Goal: Task Accomplishment & Management: Complete application form

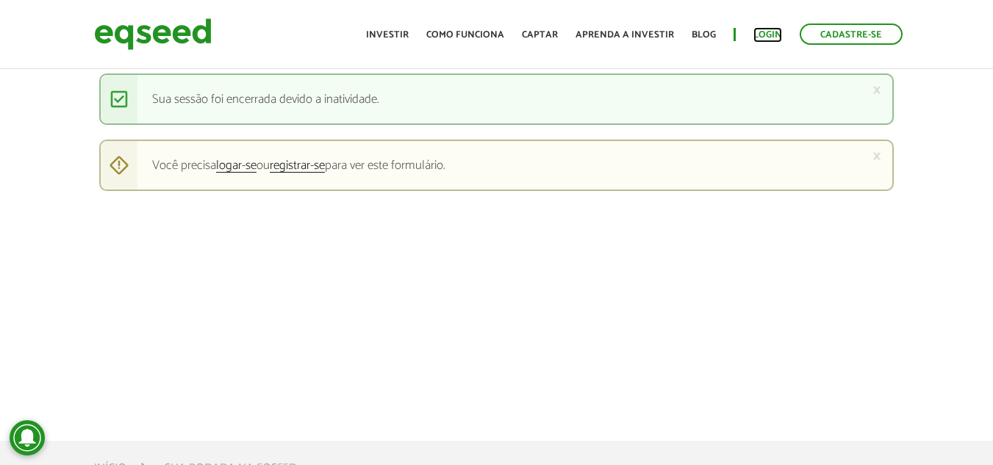
click at [766, 33] on link "Login" at bounding box center [768, 35] width 29 height 10
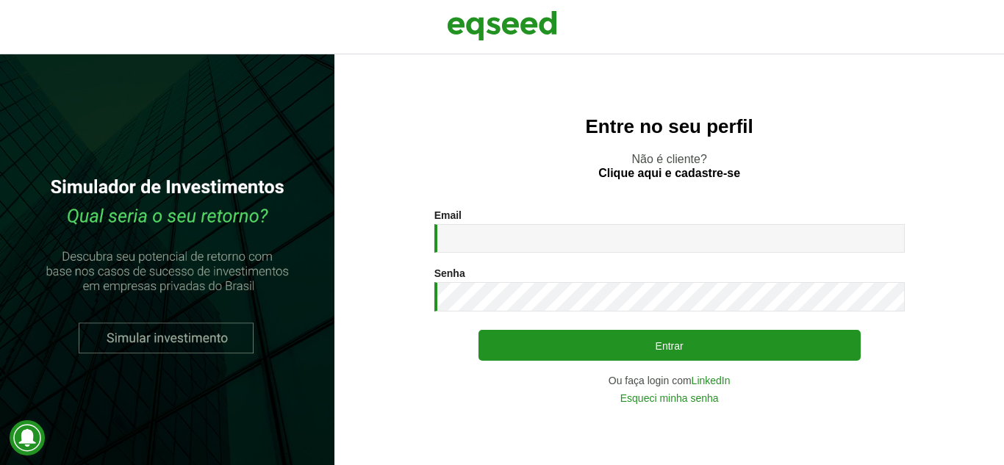
click at [471, 235] on input "Email *" at bounding box center [670, 238] width 471 height 29
type input "**********"
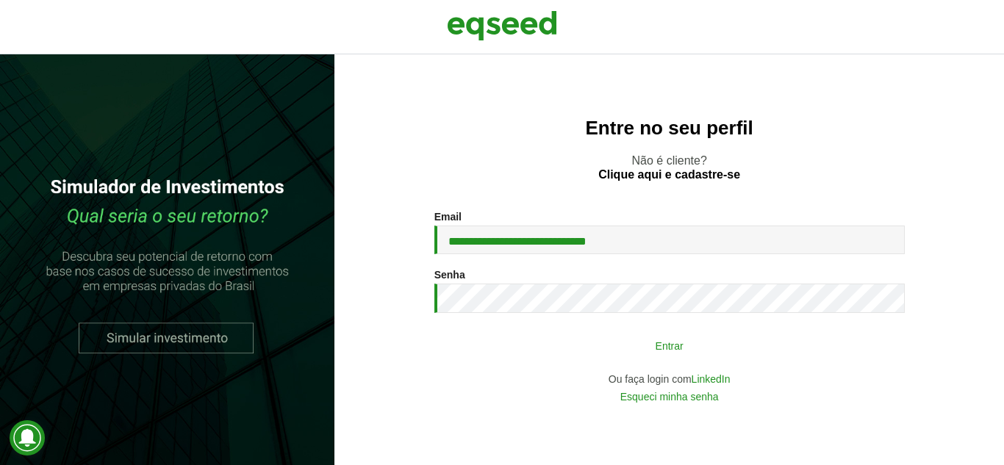
click at [676, 341] on button "Entrar" at bounding box center [670, 346] width 382 height 28
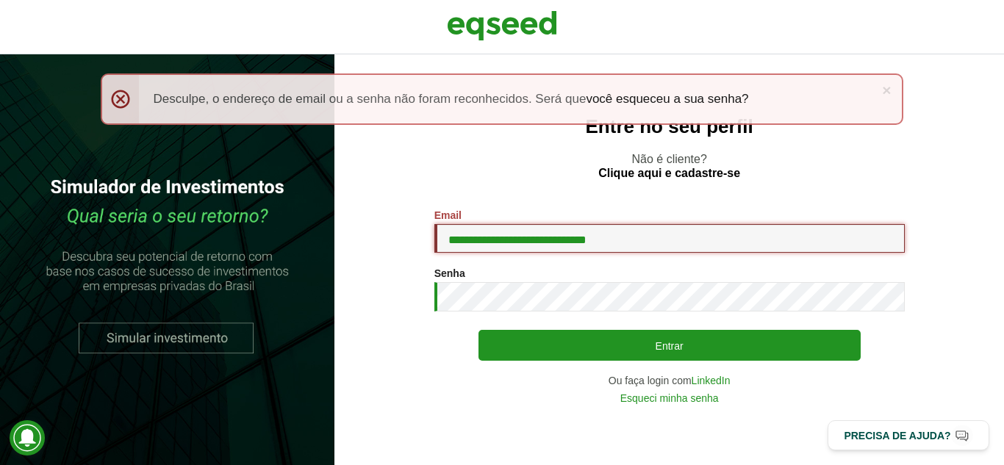
drag, startPoint x: 649, startPoint y: 240, endPoint x: 671, endPoint y: 242, distance: 22.8
click at [649, 240] on input "**********" at bounding box center [670, 238] width 471 height 29
drag, startPoint x: 671, startPoint y: 242, endPoint x: 427, endPoint y: 243, distance: 244.1
click at [428, 243] on section "**********" at bounding box center [669, 307] width 611 height 194
click at [501, 237] on input "Email *" at bounding box center [670, 238] width 471 height 29
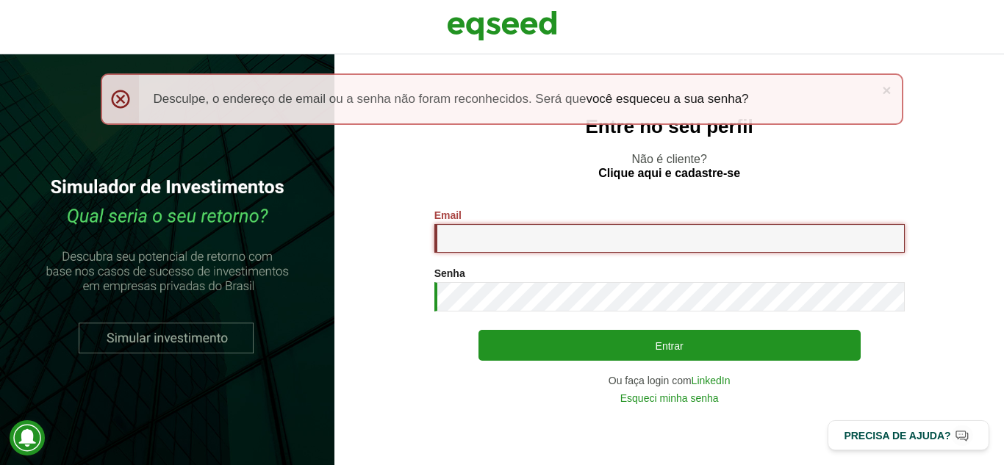
type input "**********"
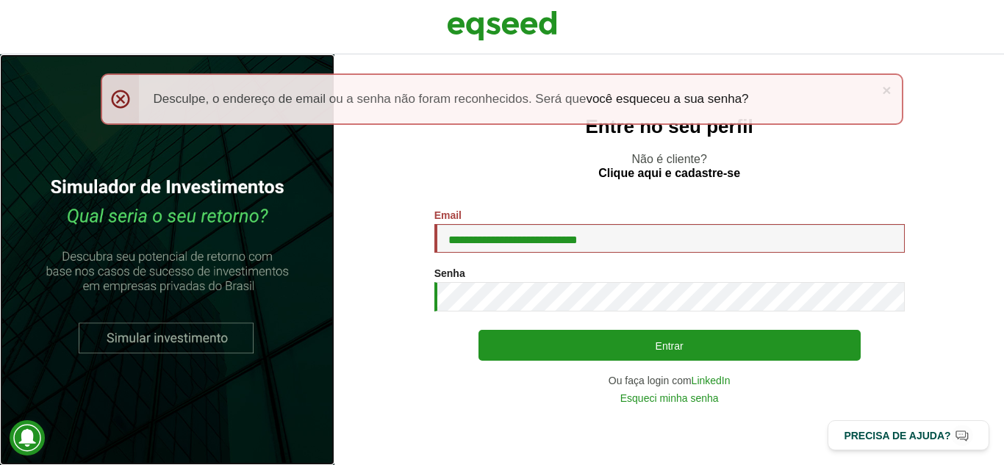
click at [207, 333] on link at bounding box center [167, 259] width 335 height 411
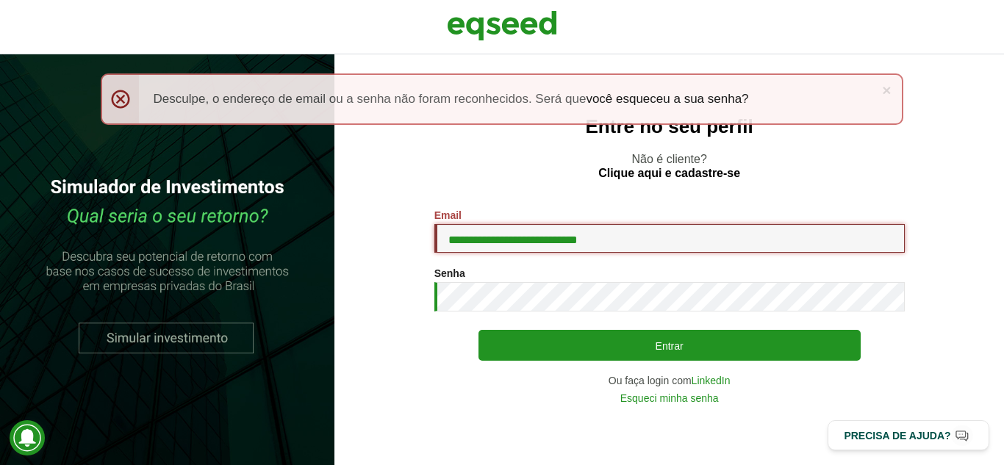
click at [646, 238] on input "**********" at bounding box center [670, 238] width 471 height 29
click at [695, 400] on link "Esqueci minha senha" at bounding box center [670, 398] width 99 height 10
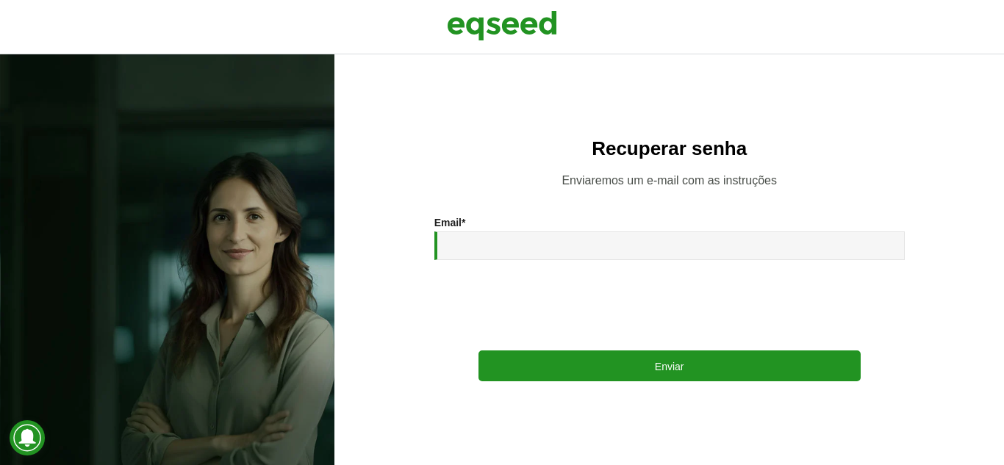
click at [508, 252] on input "Email *" at bounding box center [670, 246] width 471 height 29
type input "**********"
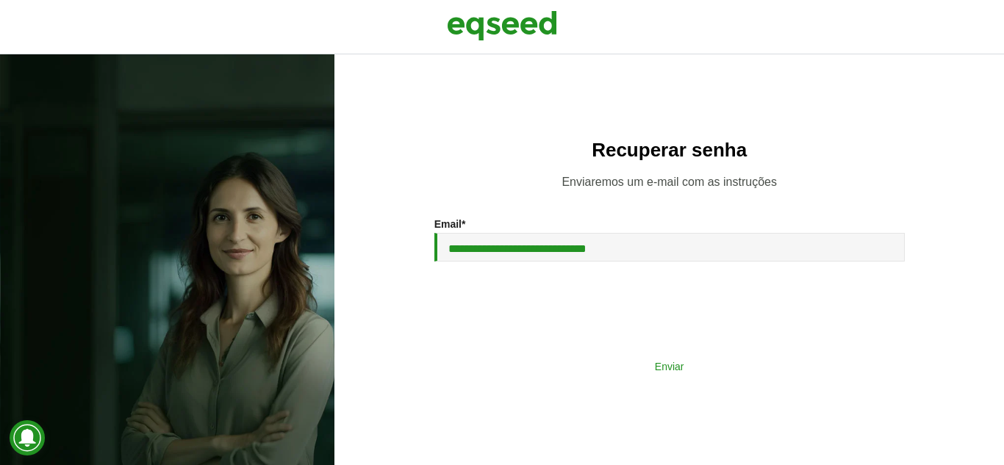
click at [657, 363] on button "Enviar" at bounding box center [670, 366] width 382 height 28
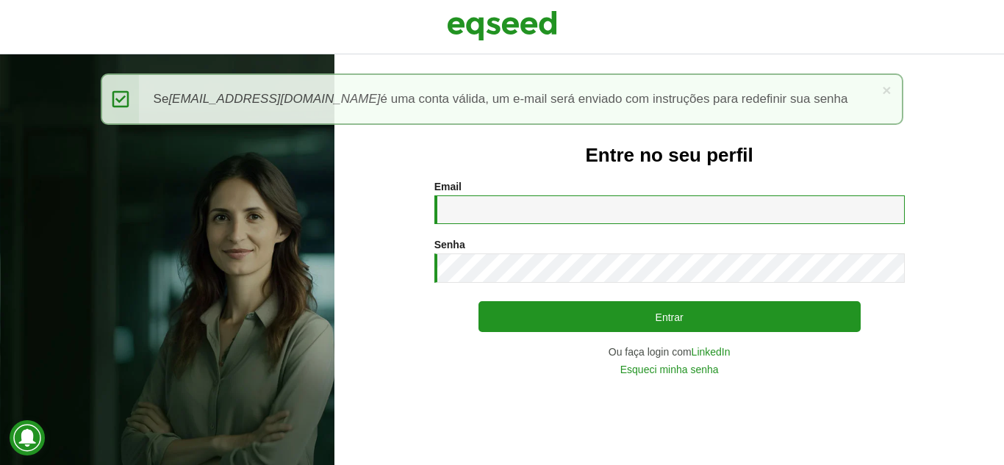
click at [499, 203] on input "Email *" at bounding box center [670, 210] width 471 height 29
click at [525, 202] on input "Email *" at bounding box center [670, 210] width 471 height 29
click at [521, 208] on input "Email *" at bounding box center [670, 210] width 471 height 29
type input "**********"
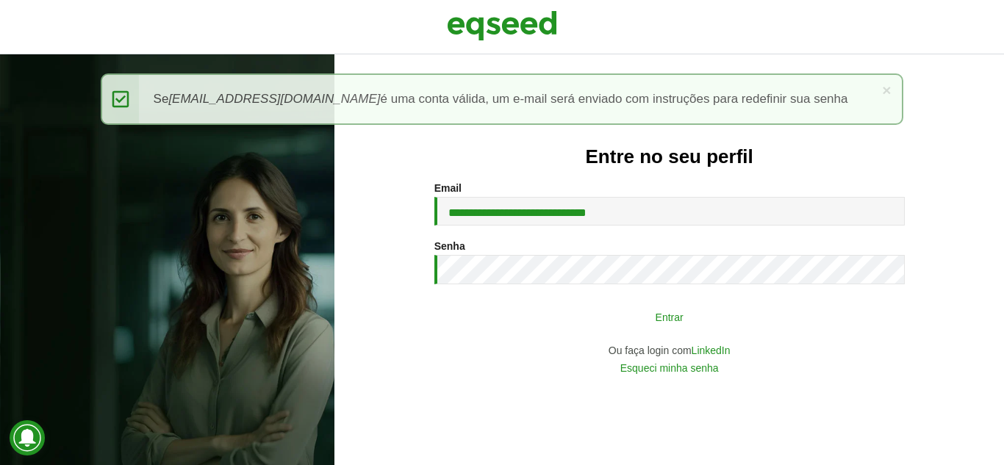
click at [690, 304] on button "Entrar" at bounding box center [670, 317] width 382 height 28
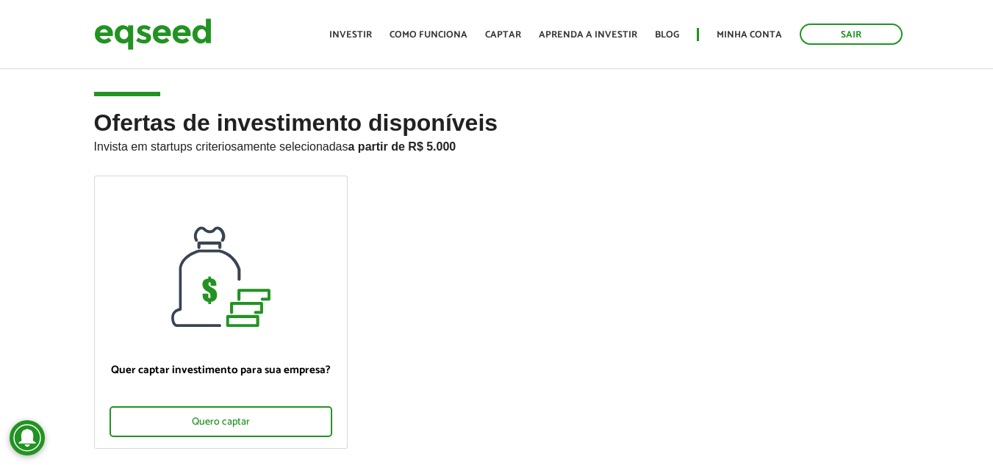
click at [413, 148] on strong "a partir de R$ 5.000" at bounding box center [403, 146] width 108 height 13
click at [518, 160] on h2 "Ofertas de investimento disponíveis Invista em startups criteriosamente selecio…" at bounding box center [497, 142] width 806 height 65
drag, startPoint x: 449, startPoint y: 109, endPoint x: 448, endPoint y: 96, distance: 12.6
click at [449, 107] on article "Ofertas de investimento disponíveis Invista em startups criteriosamente selecio…" at bounding box center [496, 304] width 993 height 477
click at [503, 37] on link "Captar" at bounding box center [503, 35] width 36 height 10
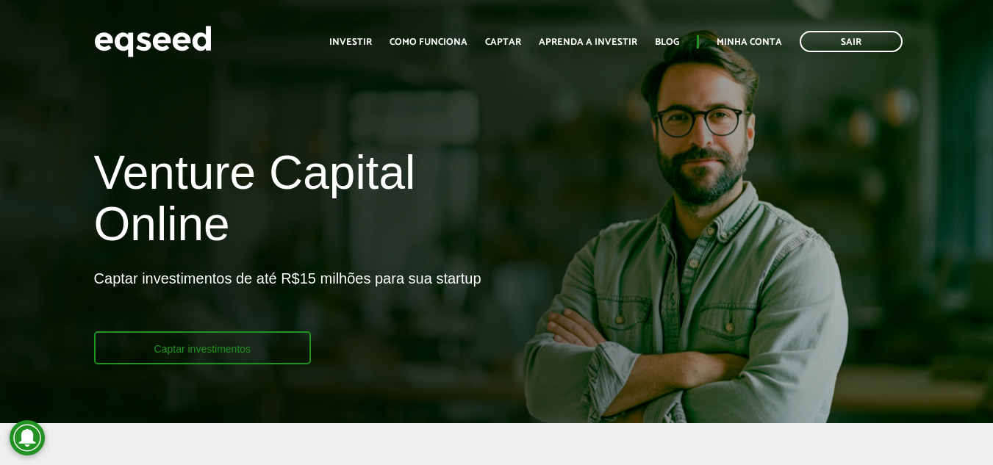
click at [224, 353] on link "Captar investimentos" at bounding box center [203, 348] width 218 height 33
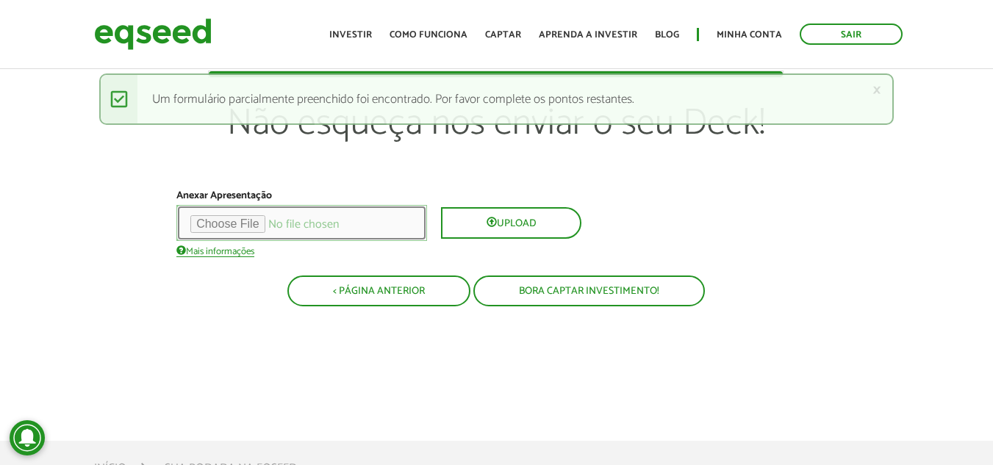
click at [249, 224] on input "file" at bounding box center [301, 223] width 251 height 36
type input "**********"
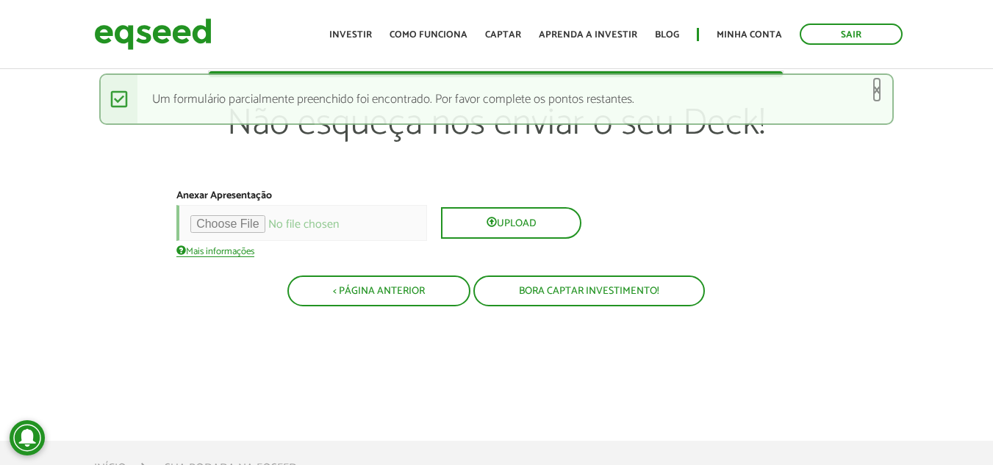
click at [879, 90] on link "×" at bounding box center [877, 89] width 9 height 15
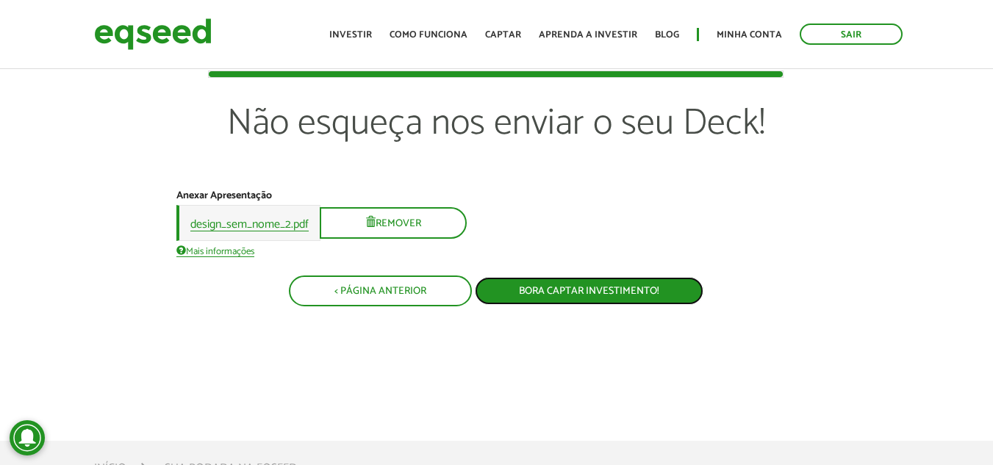
click at [607, 295] on button "Bora captar investimento!" at bounding box center [589, 291] width 229 height 28
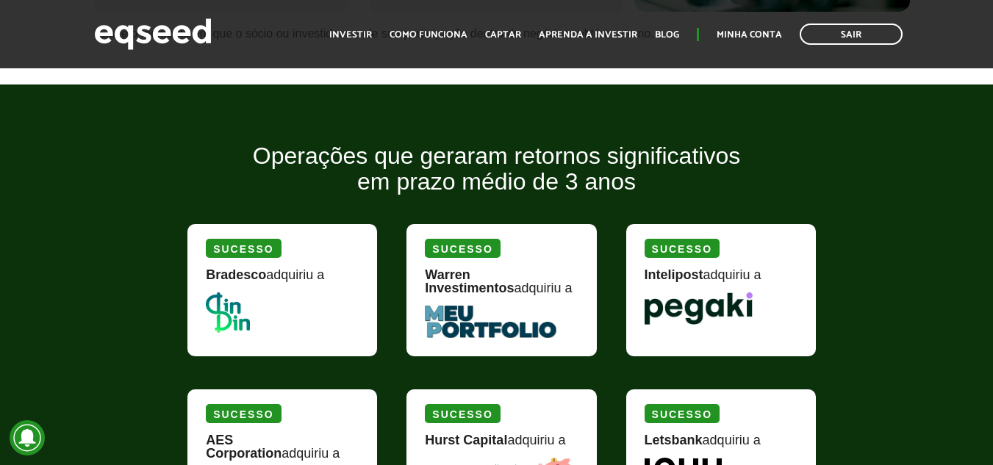
scroll to position [1029, 0]
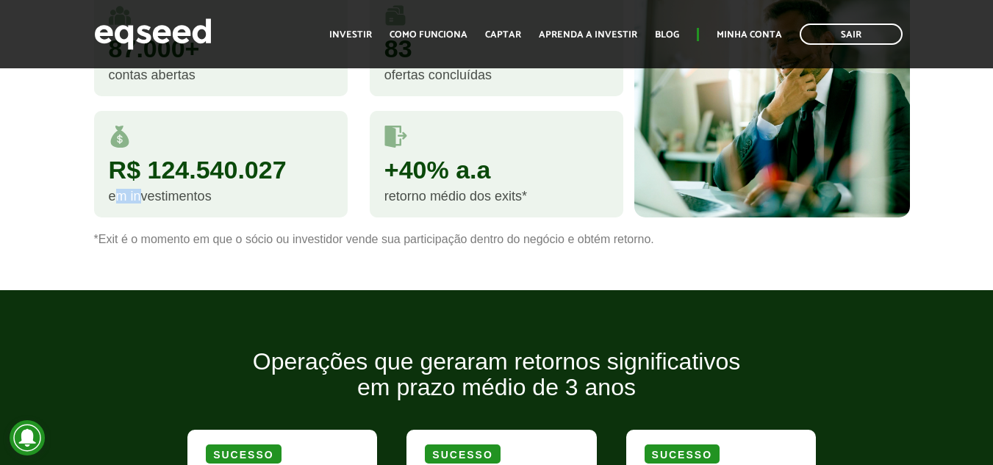
drag, startPoint x: 135, startPoint y: 199, endPoint x: 157, endPoint y: 181, distance: 28.3
click at [148, 198] on div "em investimentos" at bounding box center [221, 196] width 224 height 13
drag, startPoint x: 168, startPoint y: 176, endPoint x: 207, endPoint y: 176, distance: 38.2
click at [204, 176] on div "R$ 124.540.027" at bounding box center [221, 169] width 224 height 25
click at [224, 176] on div "R$ 124.540.027" at bounding box center [221, 169] width 224 height 25
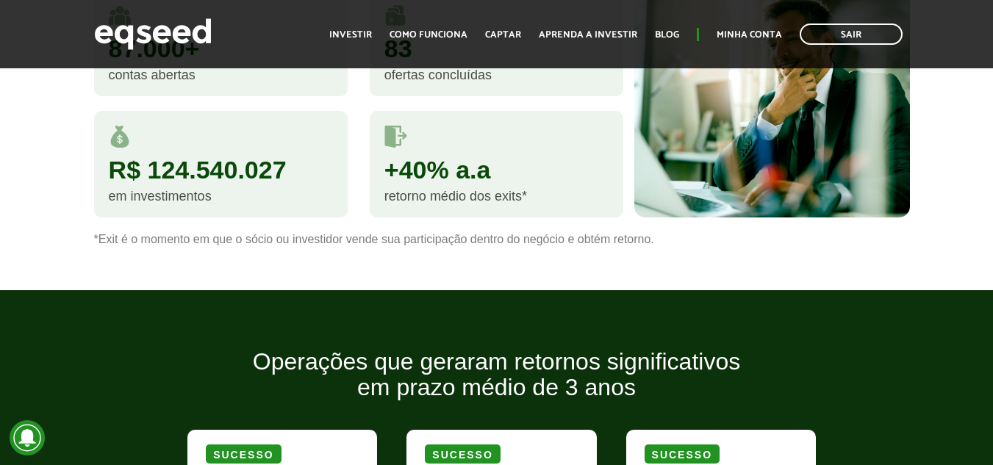
click at [250, 176] on div "R$ 124.540.027" at bounding box center [221, 169] width 224 height 25
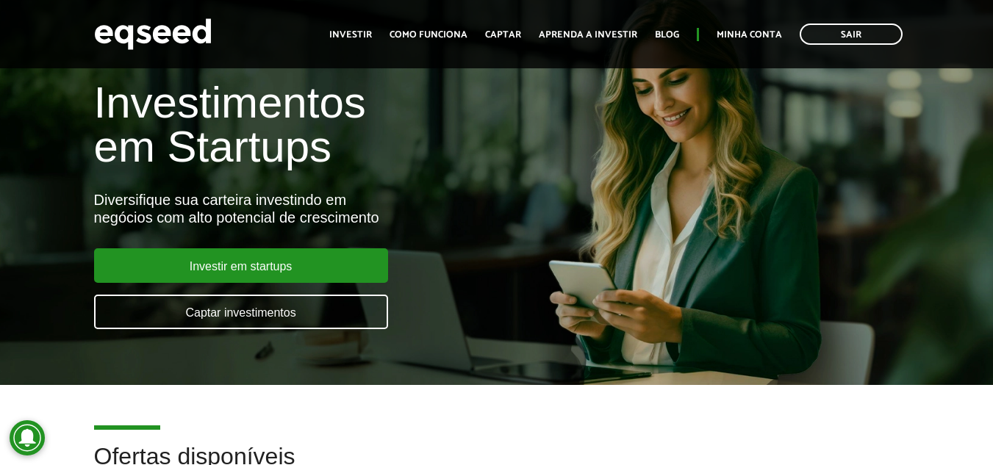
scroll to position [0, 0]
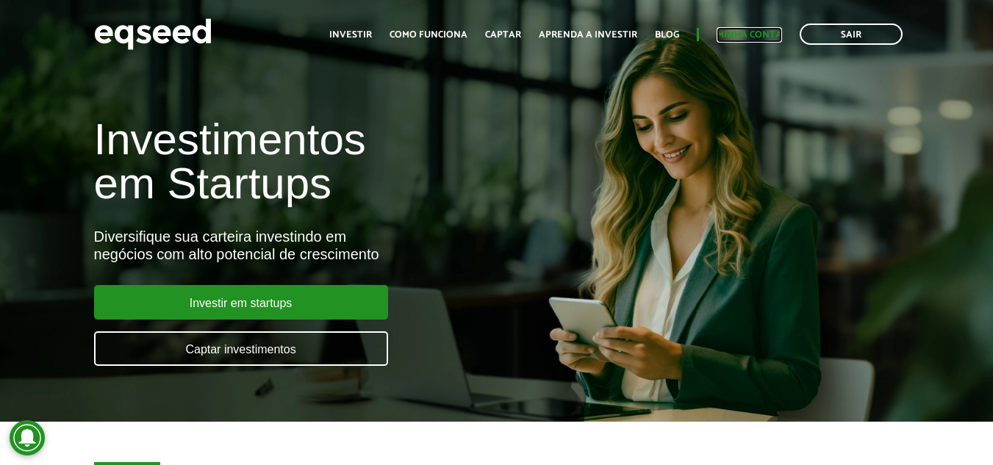
click at [749, 37] on link "Minha conta" at bounding box center [749, 35] width 65 height 10
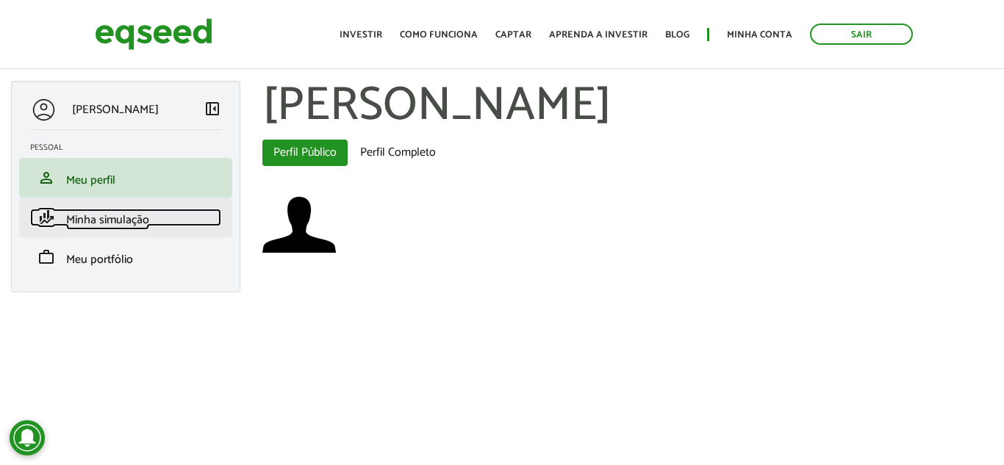
click at [118, 220] on span "Minha simulação" at bounding box center [107, 220] width 83 height 20
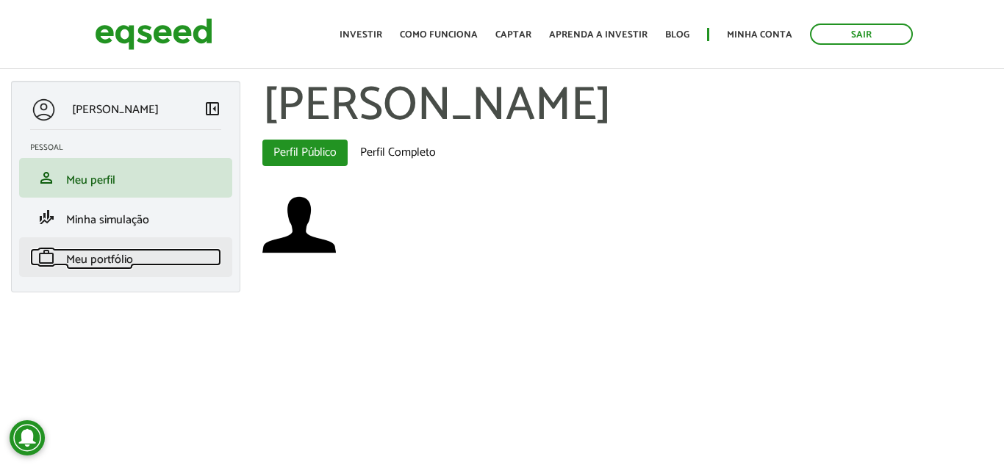
click at [66, 258] on span "Meu portfólio" at bounding box center [99, 260] width 67 height 20
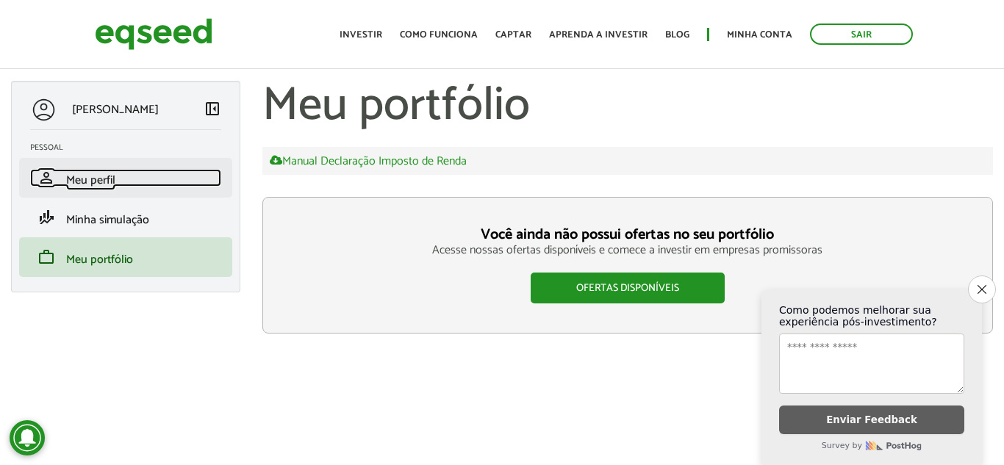
click at [67, 172] on span "Meu perfil" at bounding box center [90, 181] width 49 height 20
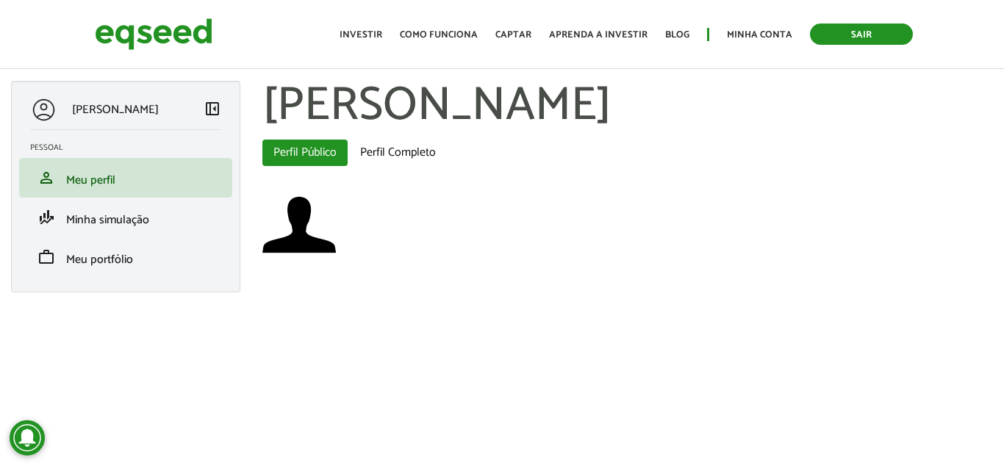
click at [877, 38] on link "Sair" at bounding box center [861, 34] width 103 height 21
